Goal: Task Accomplishment & Management: Manage account settings

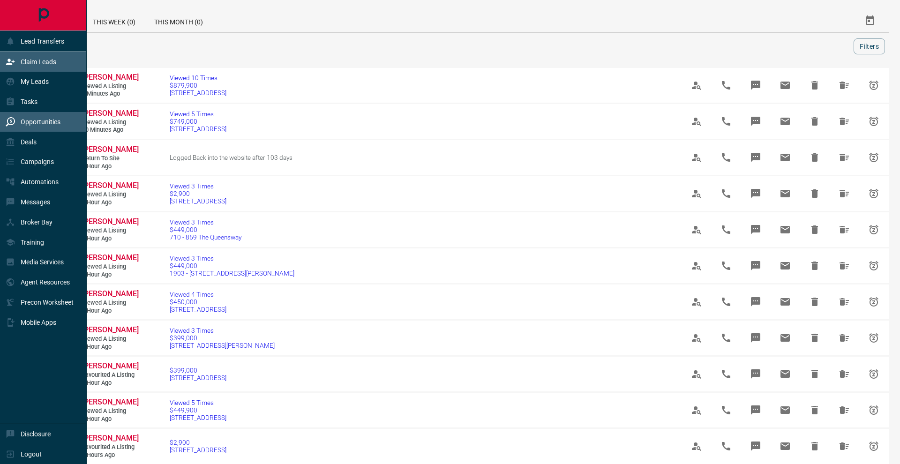
click at [48, 53] on div "Claim Leads" at bounding box center [43, 62] width 87 height 20
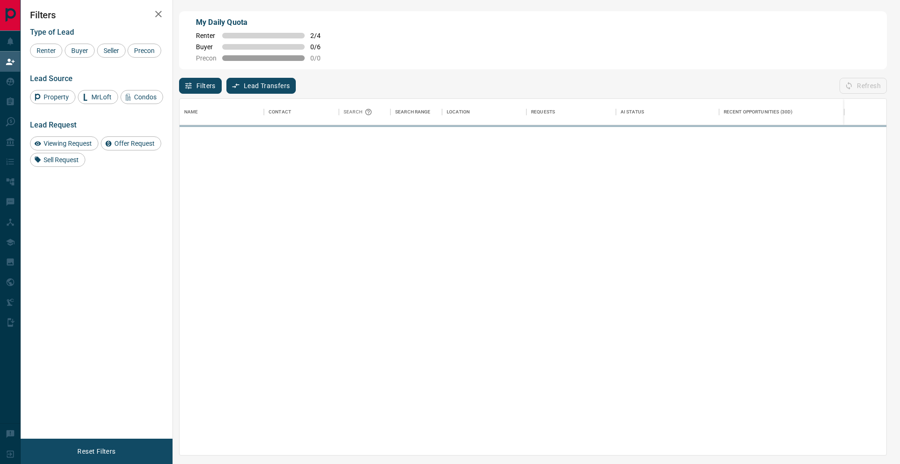
scroll to position [356, 707]
click at [77, 54] on div "Buyer" at bounding box center [80, 51] width 30 height 14
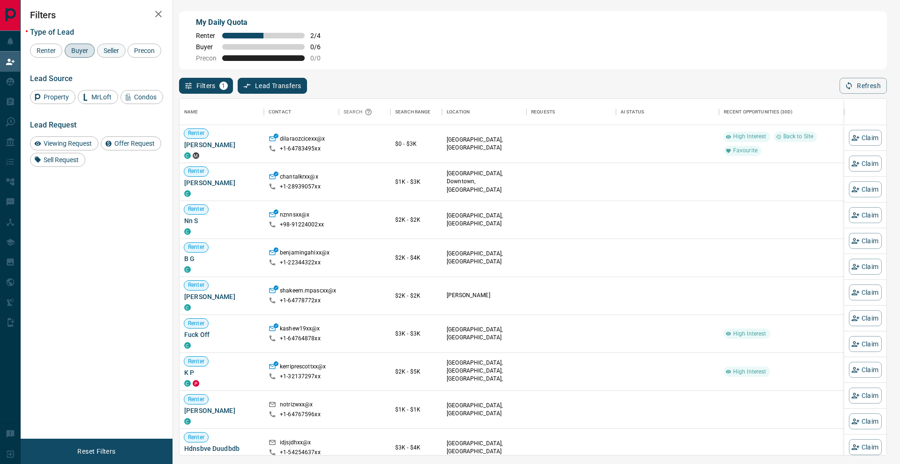
click at [109, 53] on span "Seller" at bounding box center [111, 50] width 22 height 7
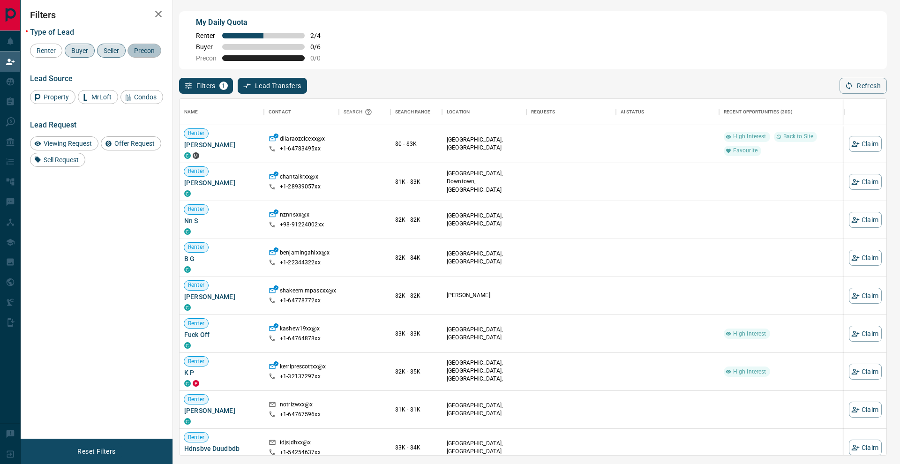
click at [131, 54] on span "Precon" at bounding box center [144, 50] width 27 height 7
click at [151, 14] on button "button" at bounding box center [158, 14] width 19 height 19
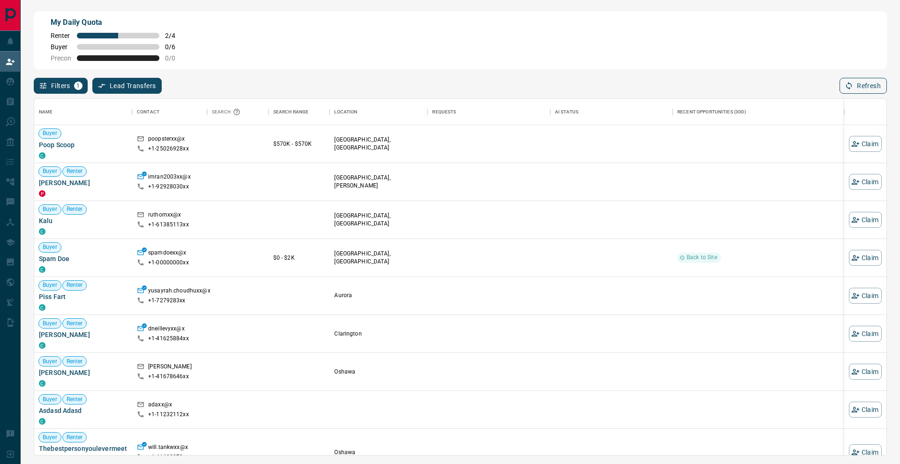
scroll to position [0, 0]
click at [873, 88] on button "Refresh" at bounding box center [862, 86] width 47 height 16
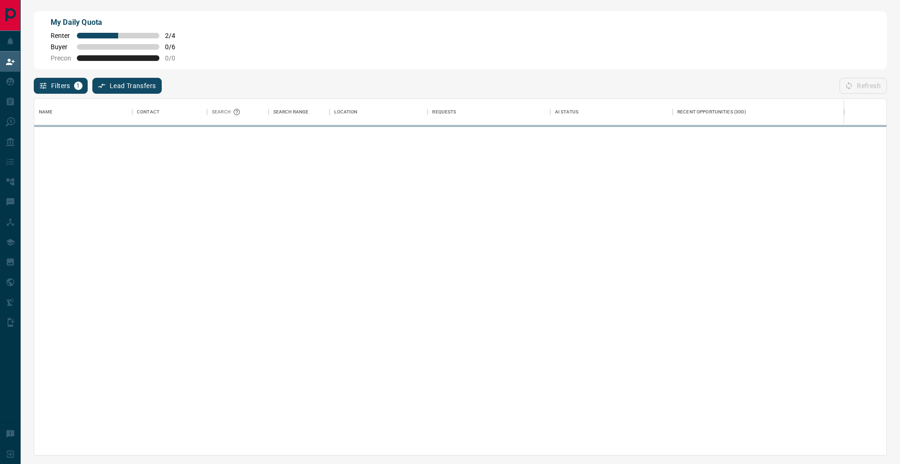
scroll to position [356, 852]
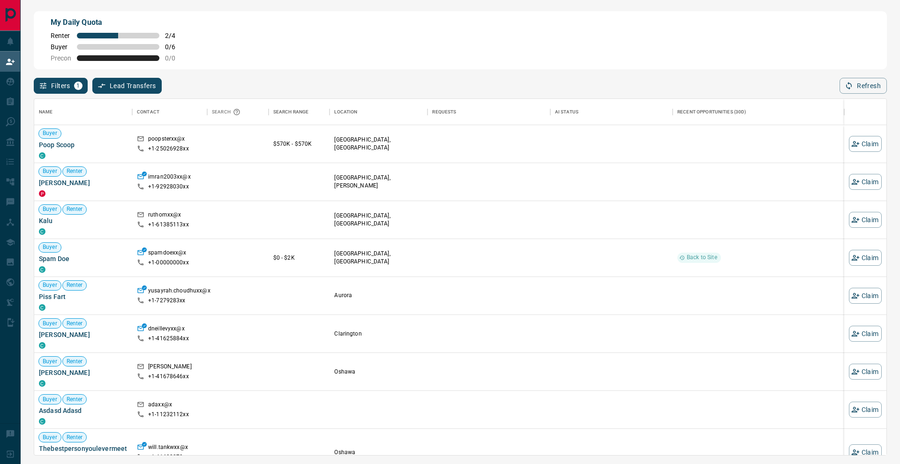
click at [79, 86] on span "1" at bounding box center [78, 85] width 7 height 7
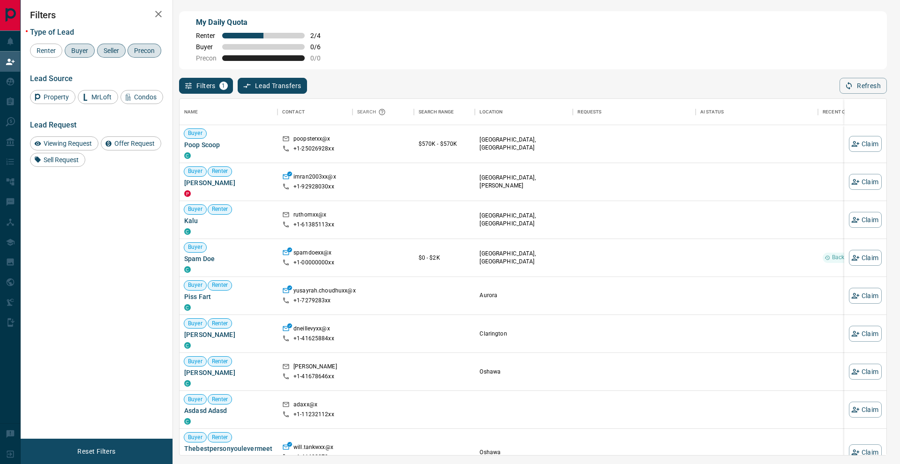
scroll to position [356, 707]
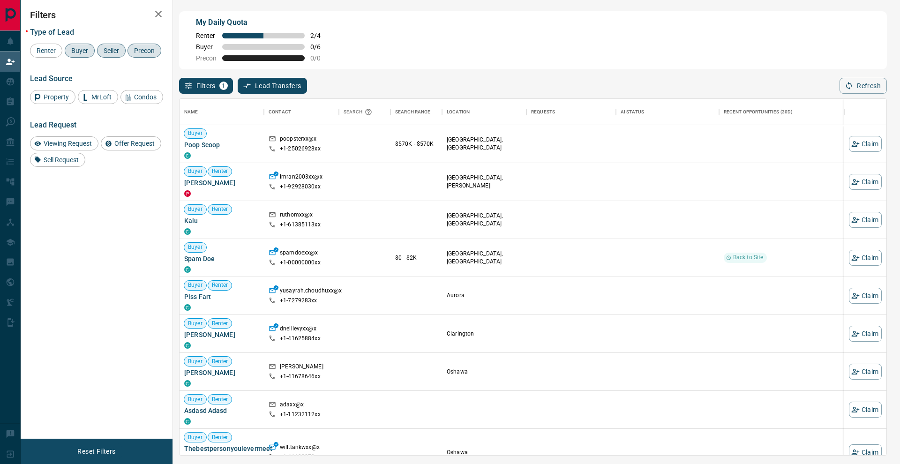
click at [155, 14] on icon "button" at bounding box center [158, 13] width 11 height 11
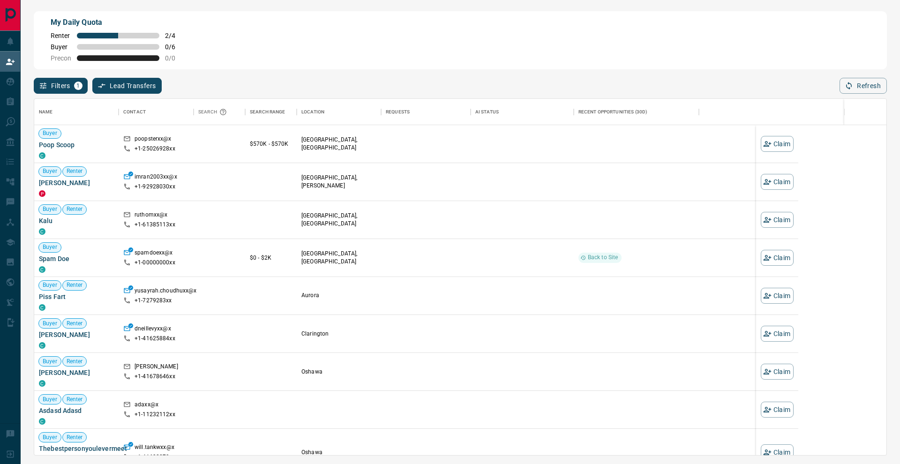
scroll to position [0, 0]
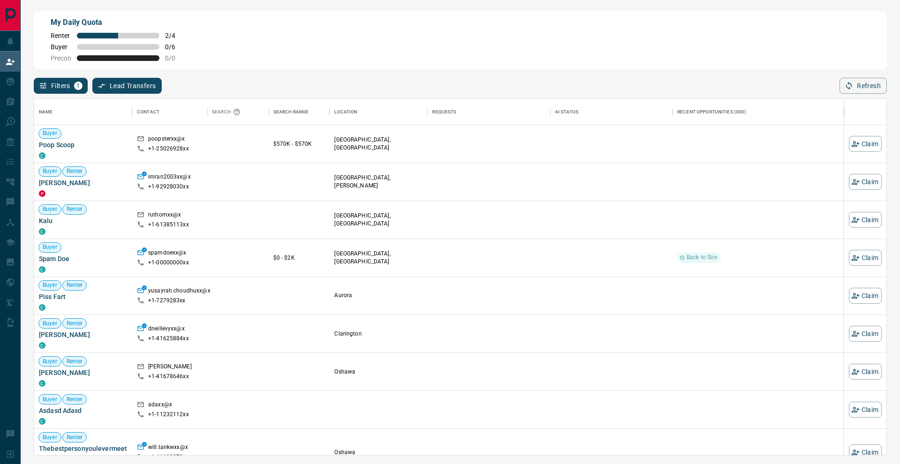
click at [130, 83] on button "Lead Transfers" at bounding box center [127, 86] width 70 height 16
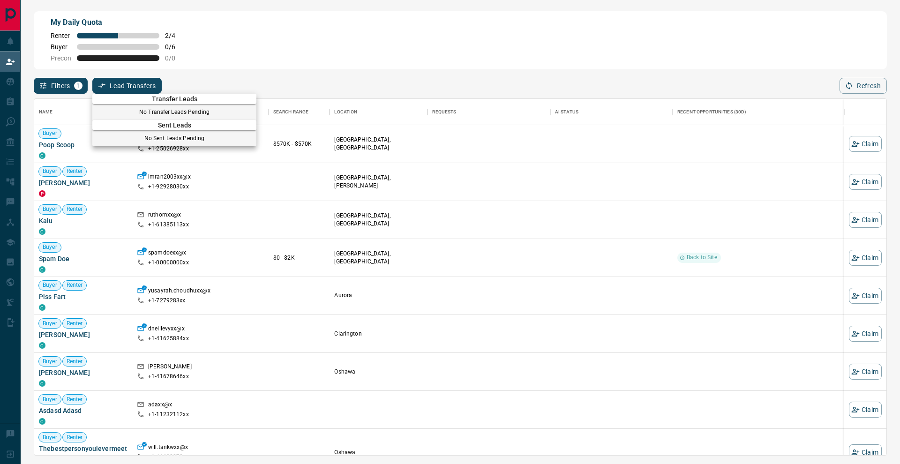
click at [130, 83] on div at bounding box center [450, 232] width 900 height 464
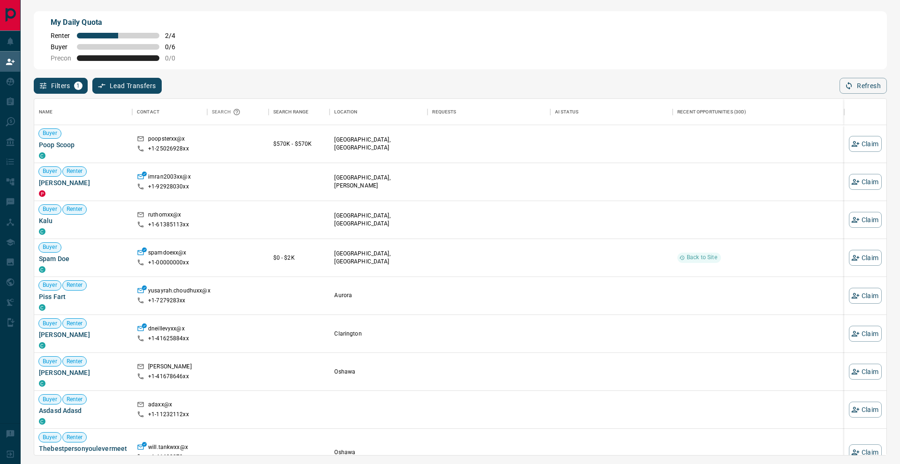
click at [217, 77] on div "Filters 1 Lead Transfers 0 Refresh" at bounding box center [460, 81] width 853 height 24
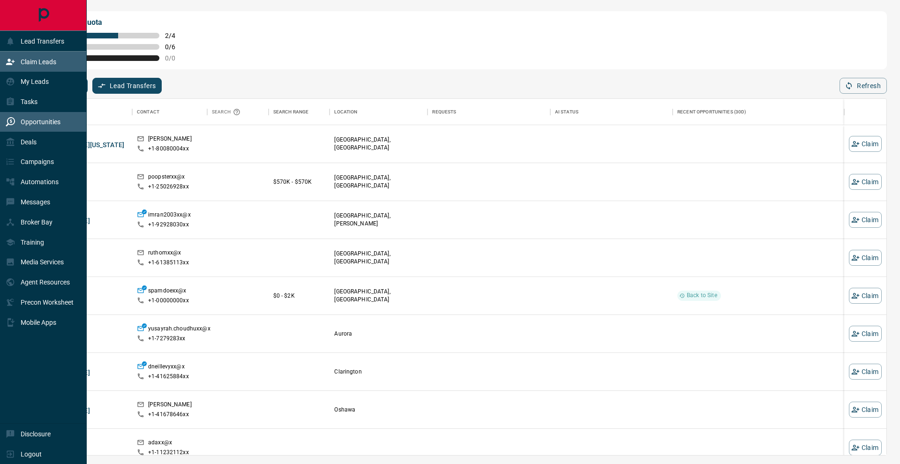
drag, startPoint x: 14, startPoint y: 119, endPoint x: 27, endPoint y: 117, distance: 13.7
click at [15, 119] on div "Opportunities" at bounding box center [33, 121] width 55 height 15
